Goal: Transaction & Acquisition: Purchase product/service

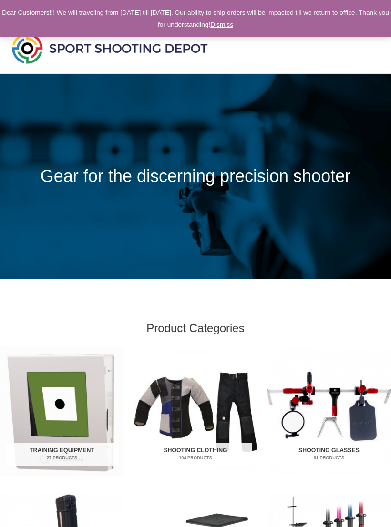
click at [233, 22] on link "Dismiss" at bounding box center [221, 24] width 23 height 7
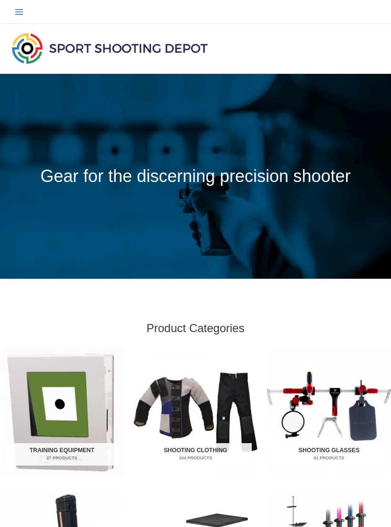
click at [21, 14] on icon "Main menu toggle" at bounding box center [19, 12] width 8 height 6
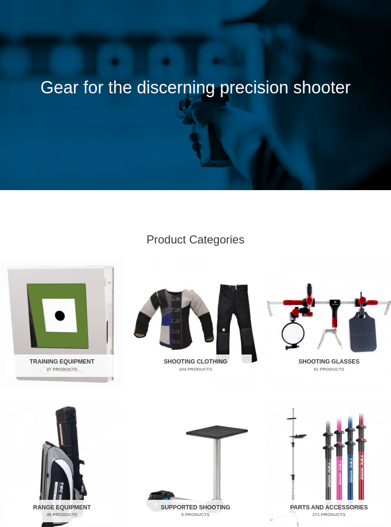
scroll to position [189, 0]
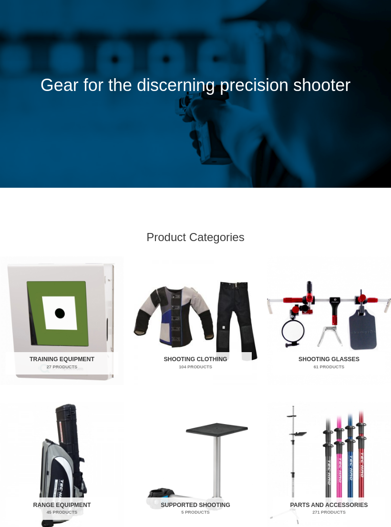
click at [210, 328] on img "Visit product category Shooting Clothing" at bounding box center [195, 320] width 124 height 129
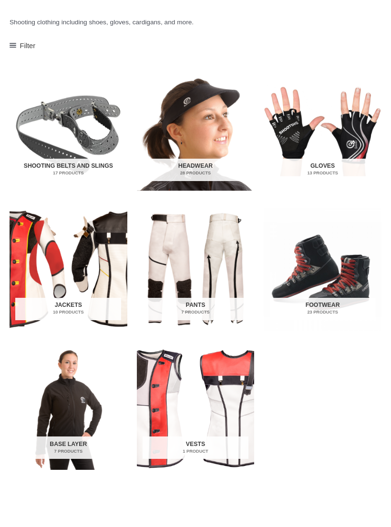
scroll to position [159, 0]
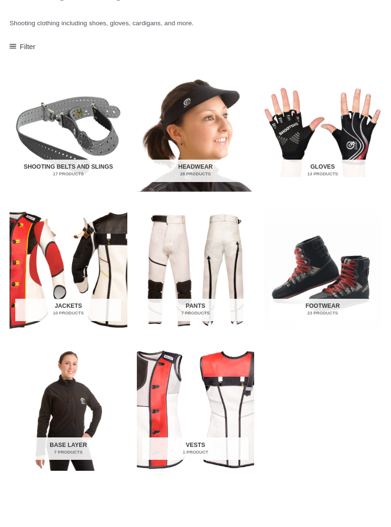
click at [97, 275] on img "Visit product category Jackets" at bounding box center [69, 270] width 118 height 123
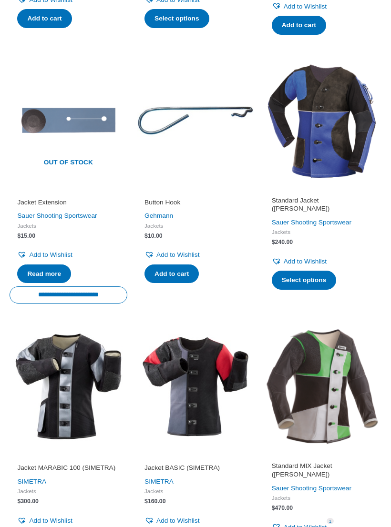
scroll to position [453, 0]
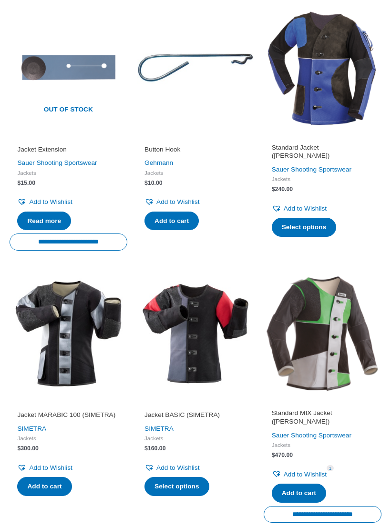
click at [324, 352] on img at bounding box center [323, 334] width 118 height 118
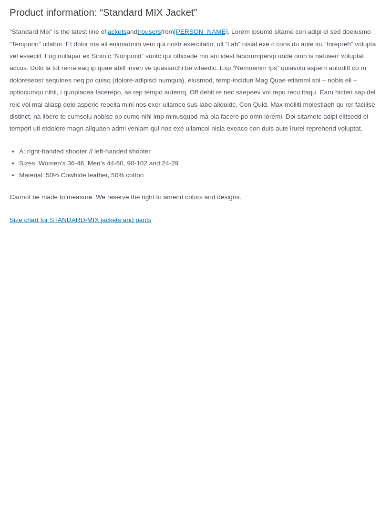
scroll to position [944, 0]
click at [150, 224] on link "Size chart for STANDARD-MIX jackets and pants" at bounding box center [81, 219] width 142 height 7
